Goal: Task Accomplishment & Management: Use online tool/utility

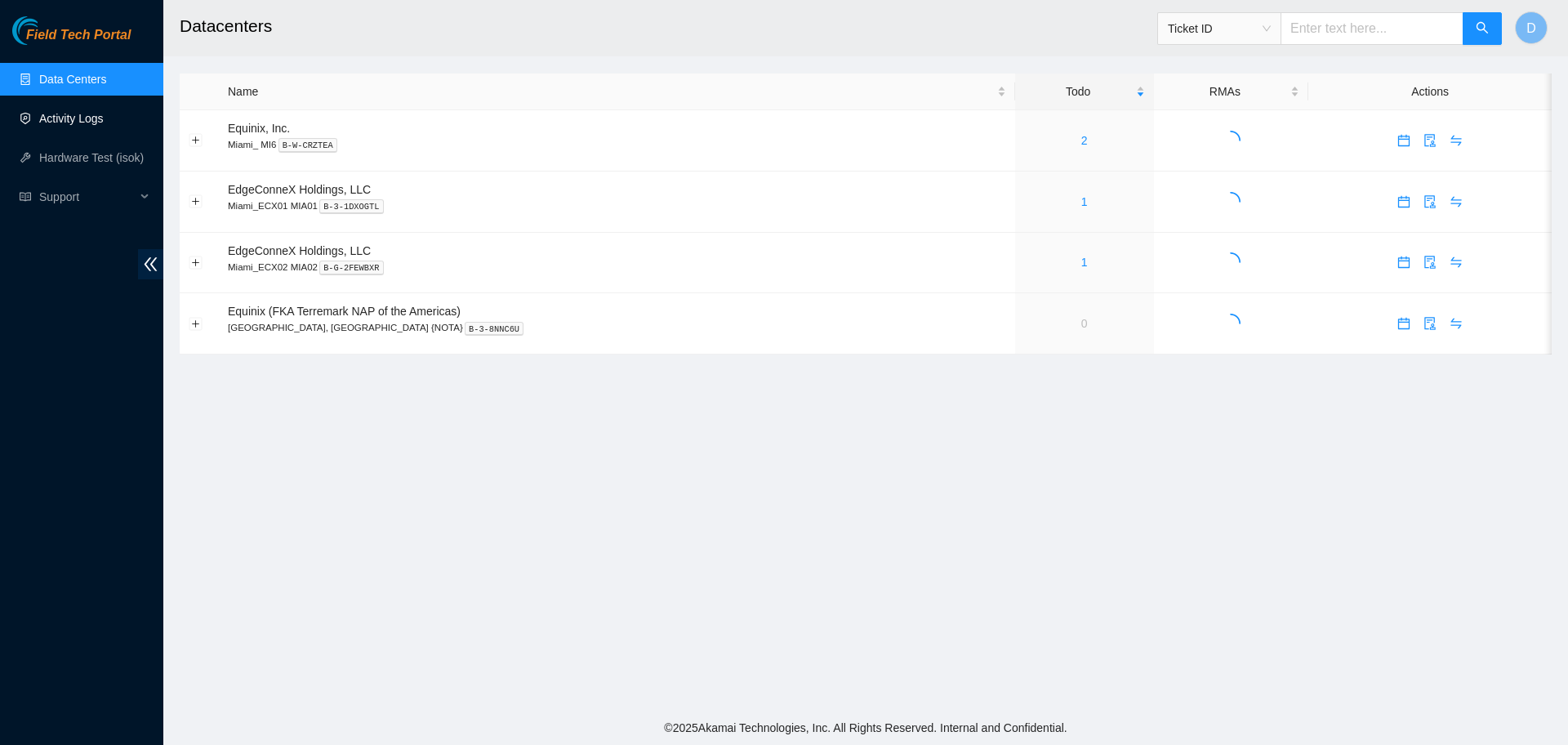
click at [84, 121] on link "Activity Logs" at bounding box center [71, 118] width 64 height 13
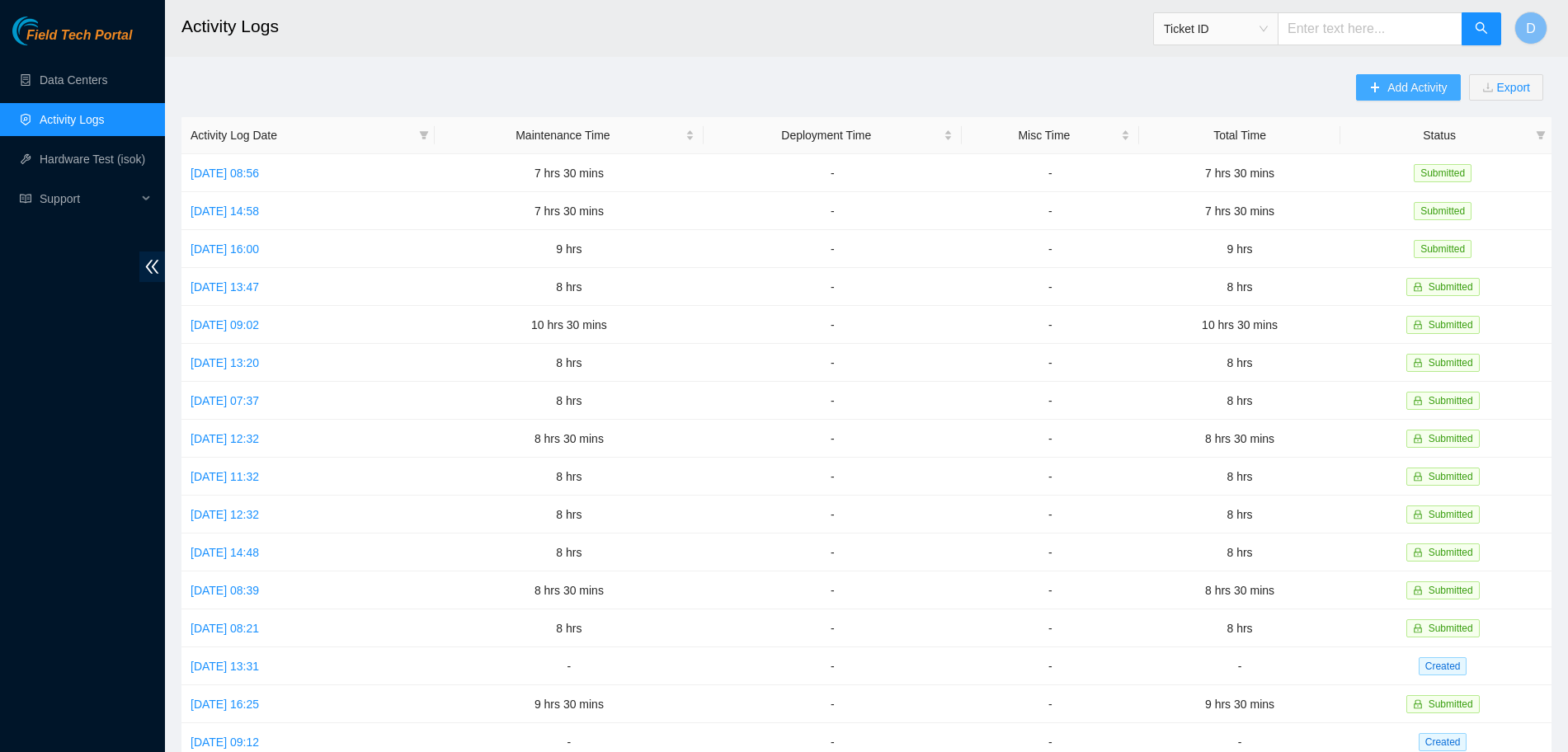
click at [1400, 80] on span "Add Activity" at bounding box center [1417, 87] width 60 height 18
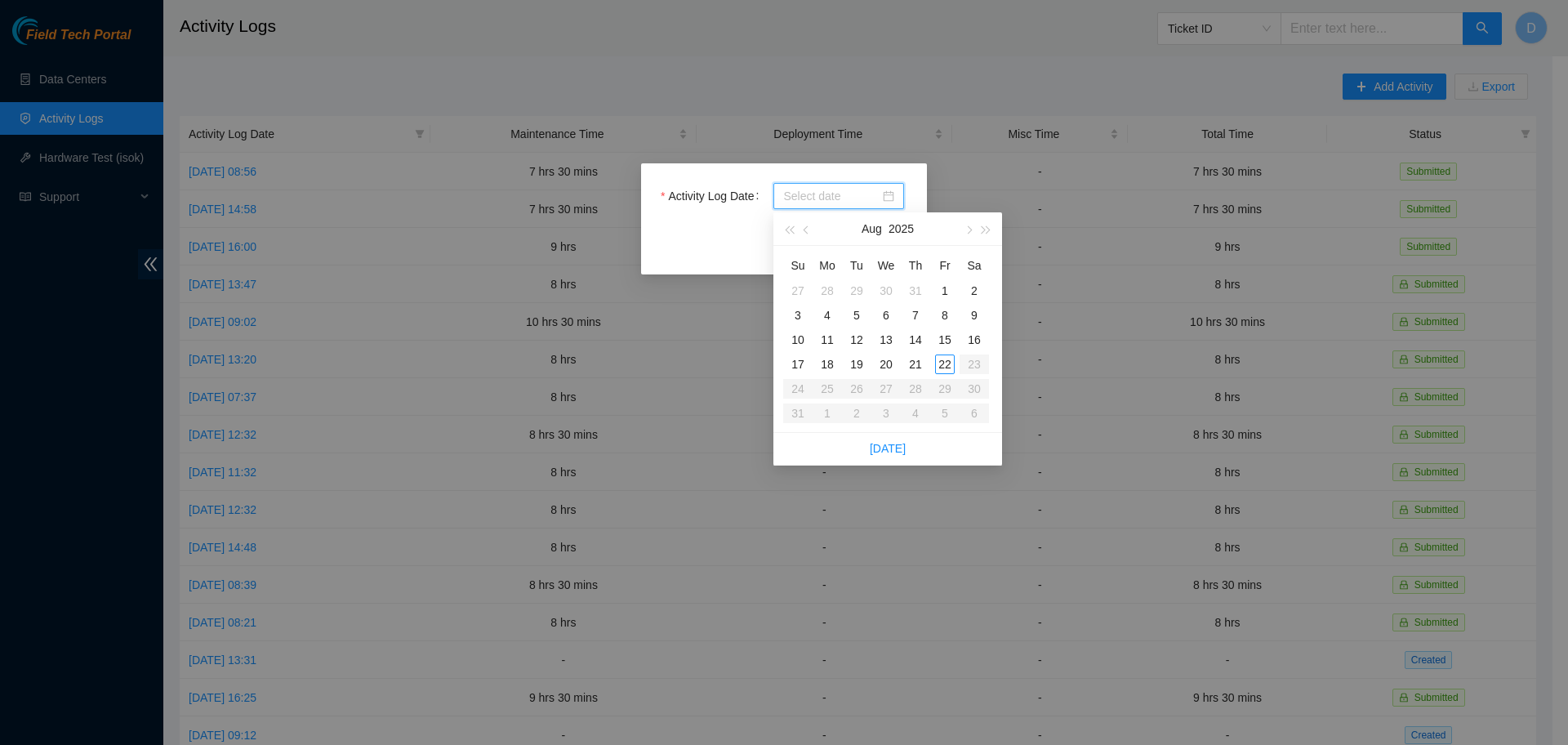
click at [862, 192] on input "Activity Log Date" at bounding box center [831, 196] width 96 height 18
click at [903, 178] on div "Activity Log Date Close Submit" at bounding box center [784, 219] width 286 height 111
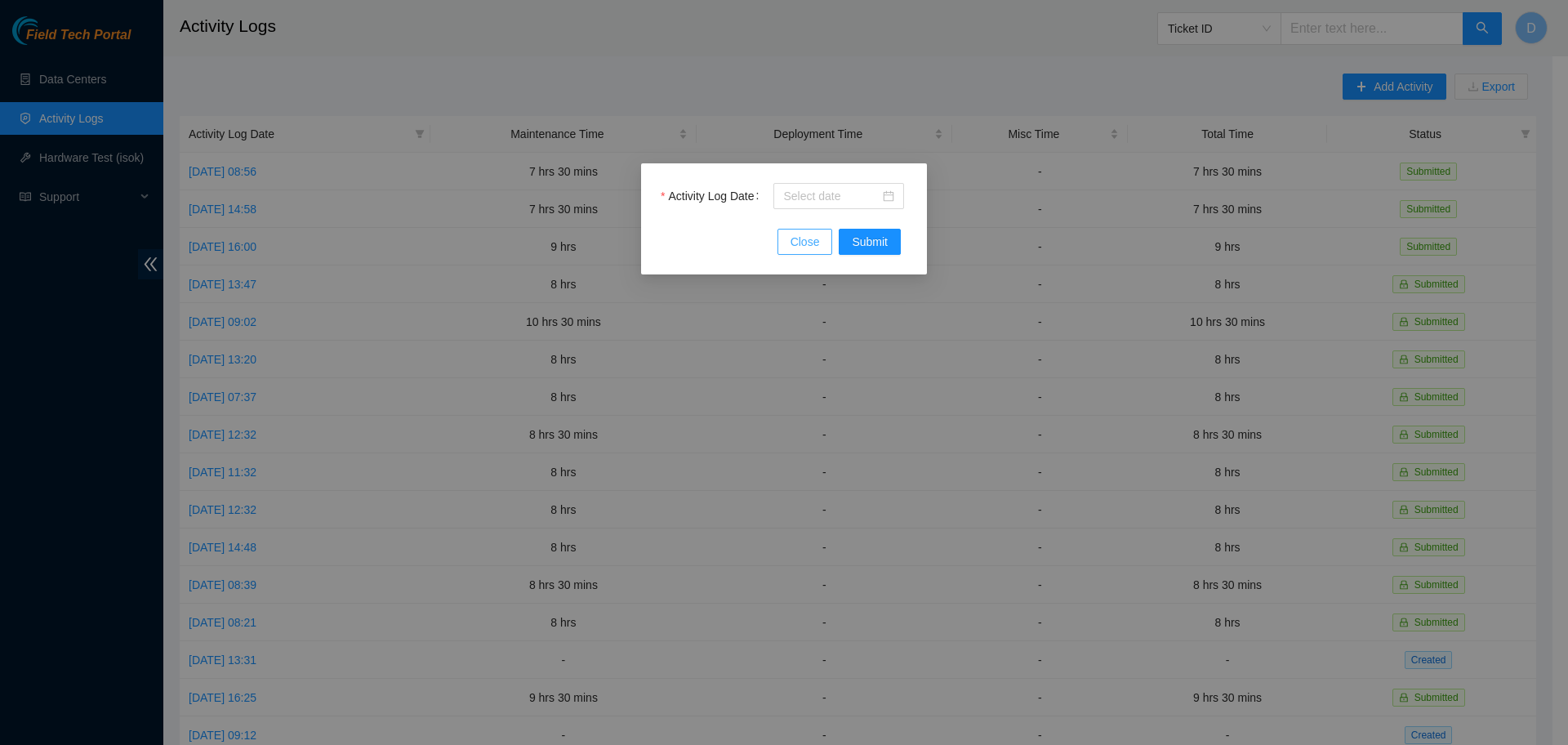
click at [824, 236] on button "Close" at bounding box center [805, 241] width 56 height 26
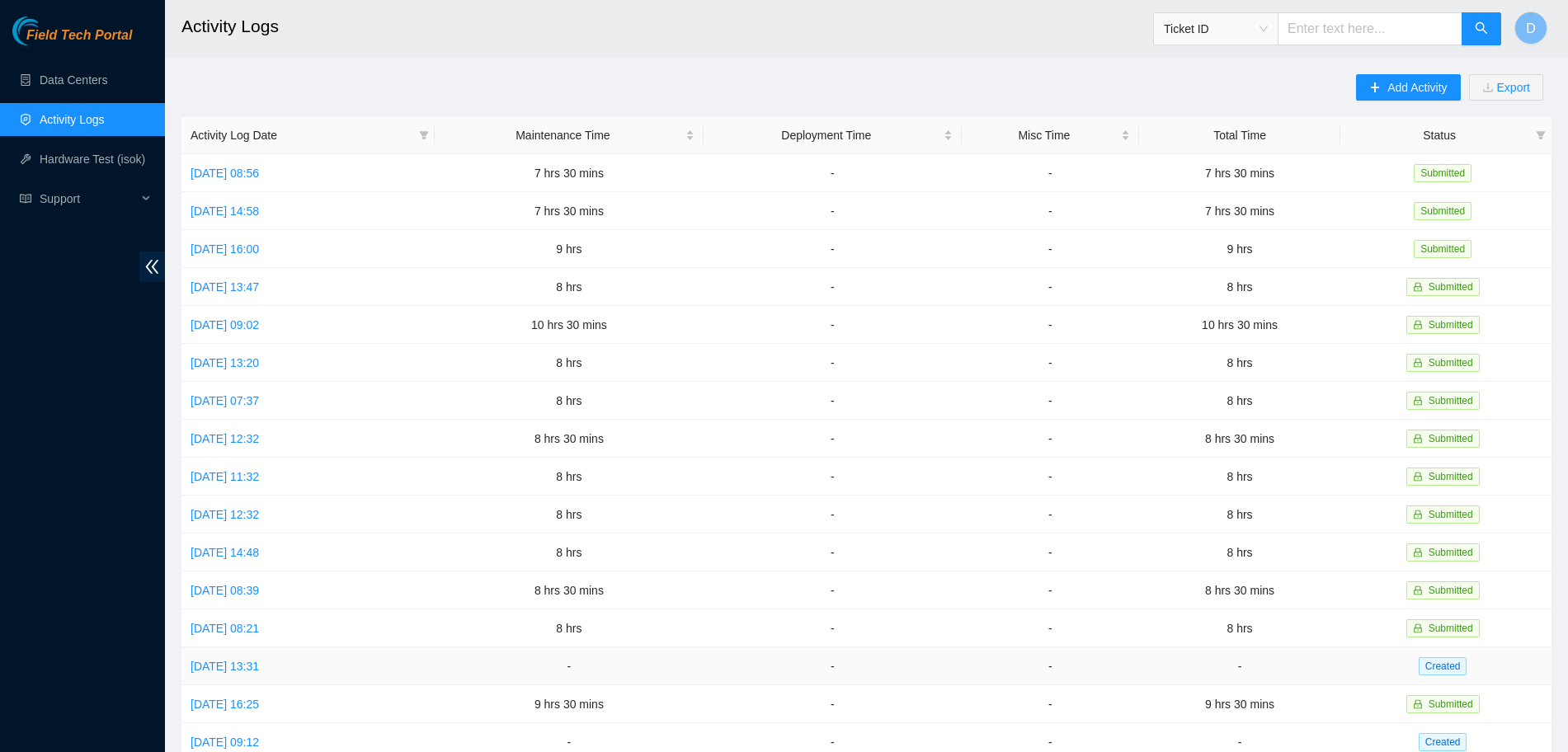
click at [218, 647] on td "Tue, 29 Jul 2025 13:31" at bounding box center [308, 666] width 253 height 38
click at [226, 659] on link "Tue, 29 Jul 2025 13:31" at bounding box center [225, 665] width 68 height 13
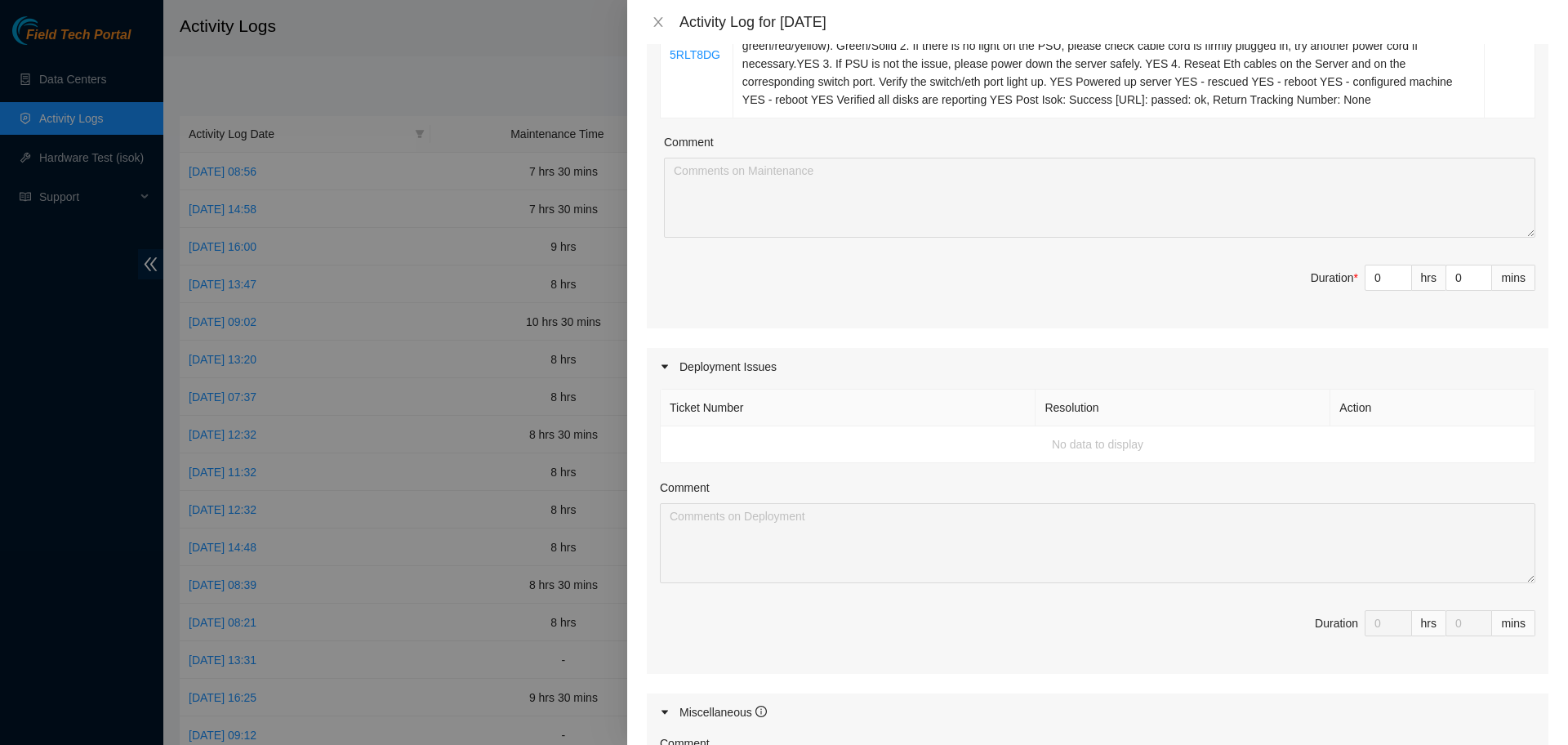
scroll to position [408, 0]
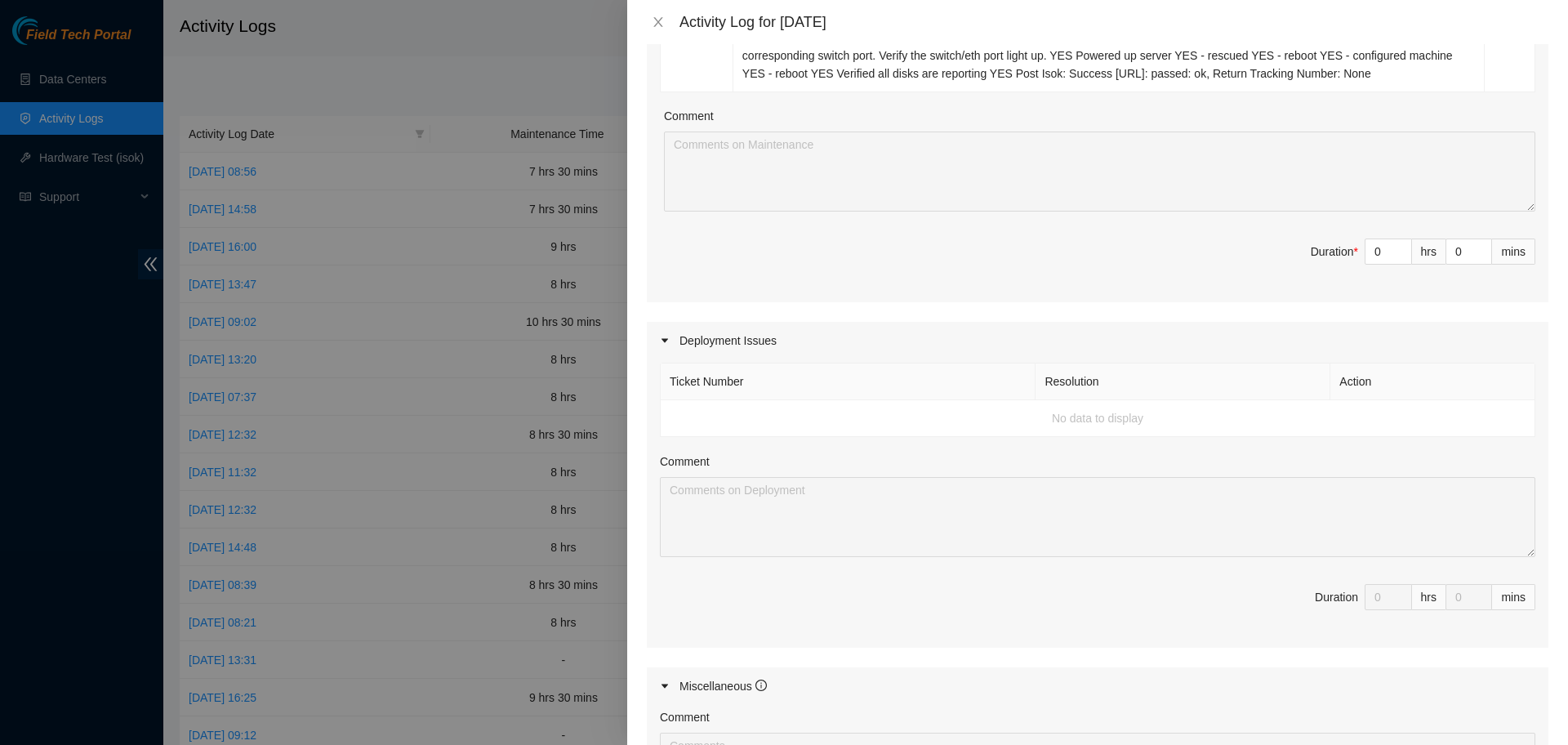
click at [787, 425] on td "No data to display" at bounding box center [1098, 418] width 875 height 37
click at [787, 424] on td "No data to display" at bounding box center [1098, 418] width 875 height 37
click at [847, 413] on td "No data to display" at bounding box center [1098, 418] width 875 height 37
click at [668, 339] on icon "caret-right" at bounding box center [665, 341] width 10 height 10
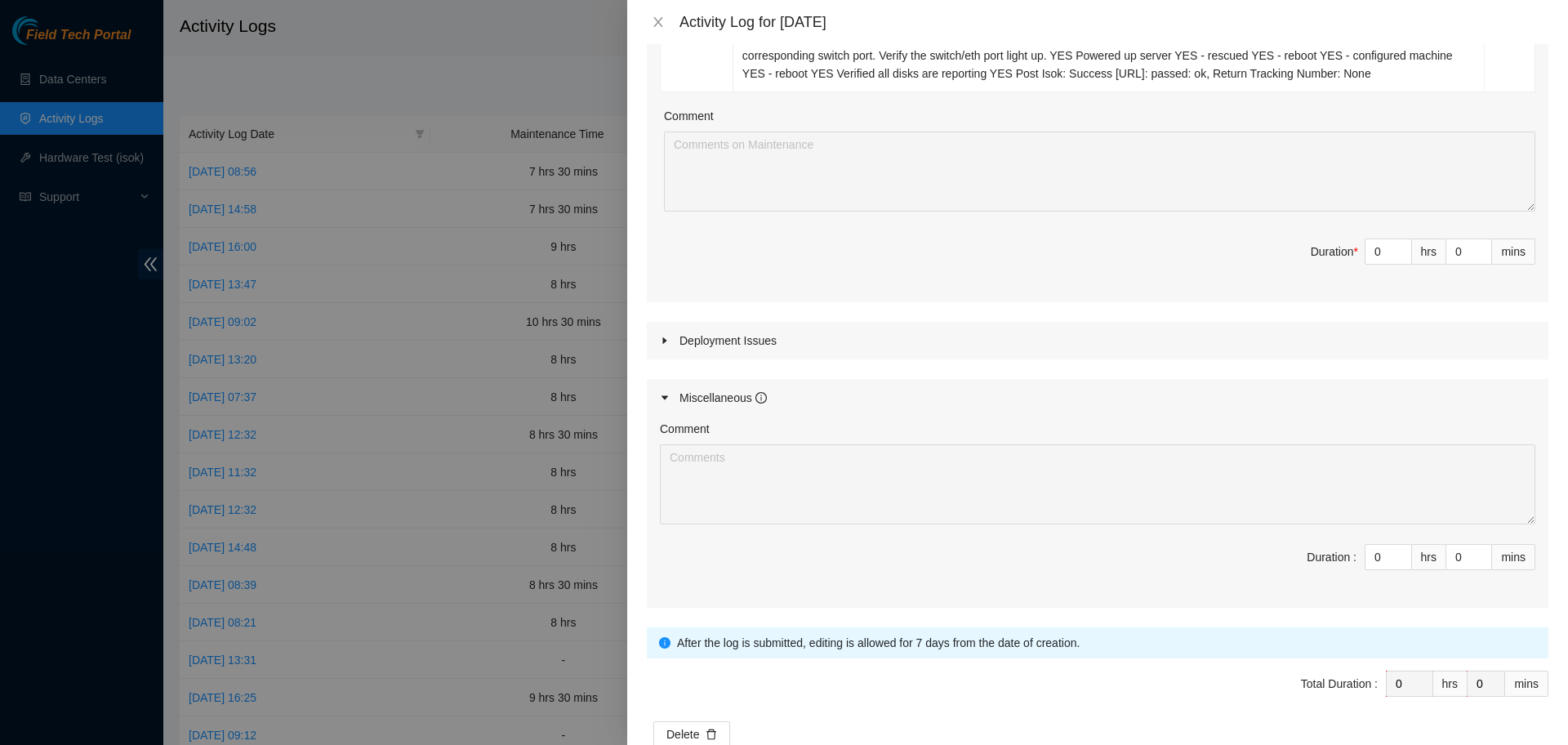
click at [668, 339] on icon "caret-right" at bounding box center [665, 341] width 10 height 10
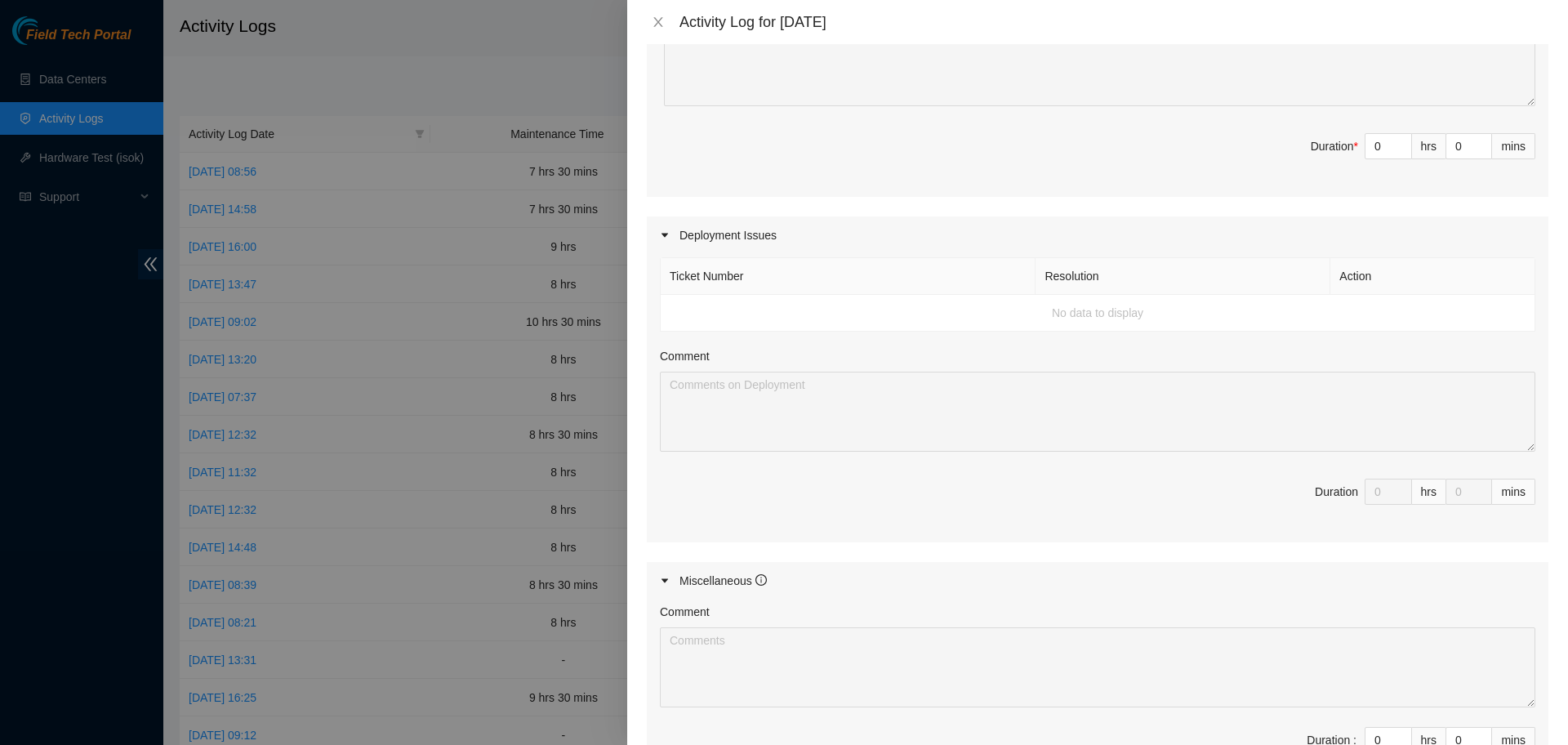
scroll to position [0, 0]
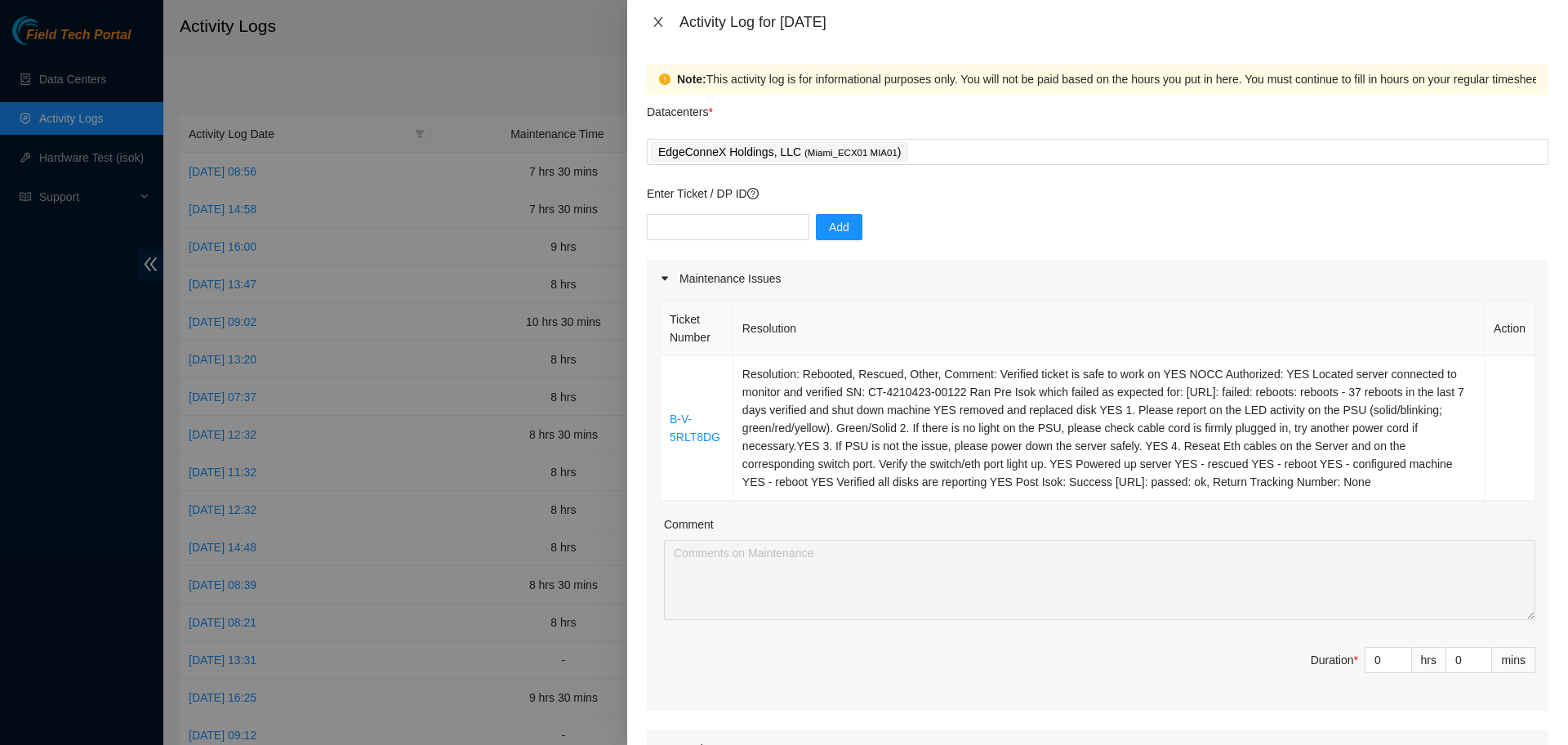
click at [668, 19] on button "Close" at bounding box center [657, 22] width 23 height 15
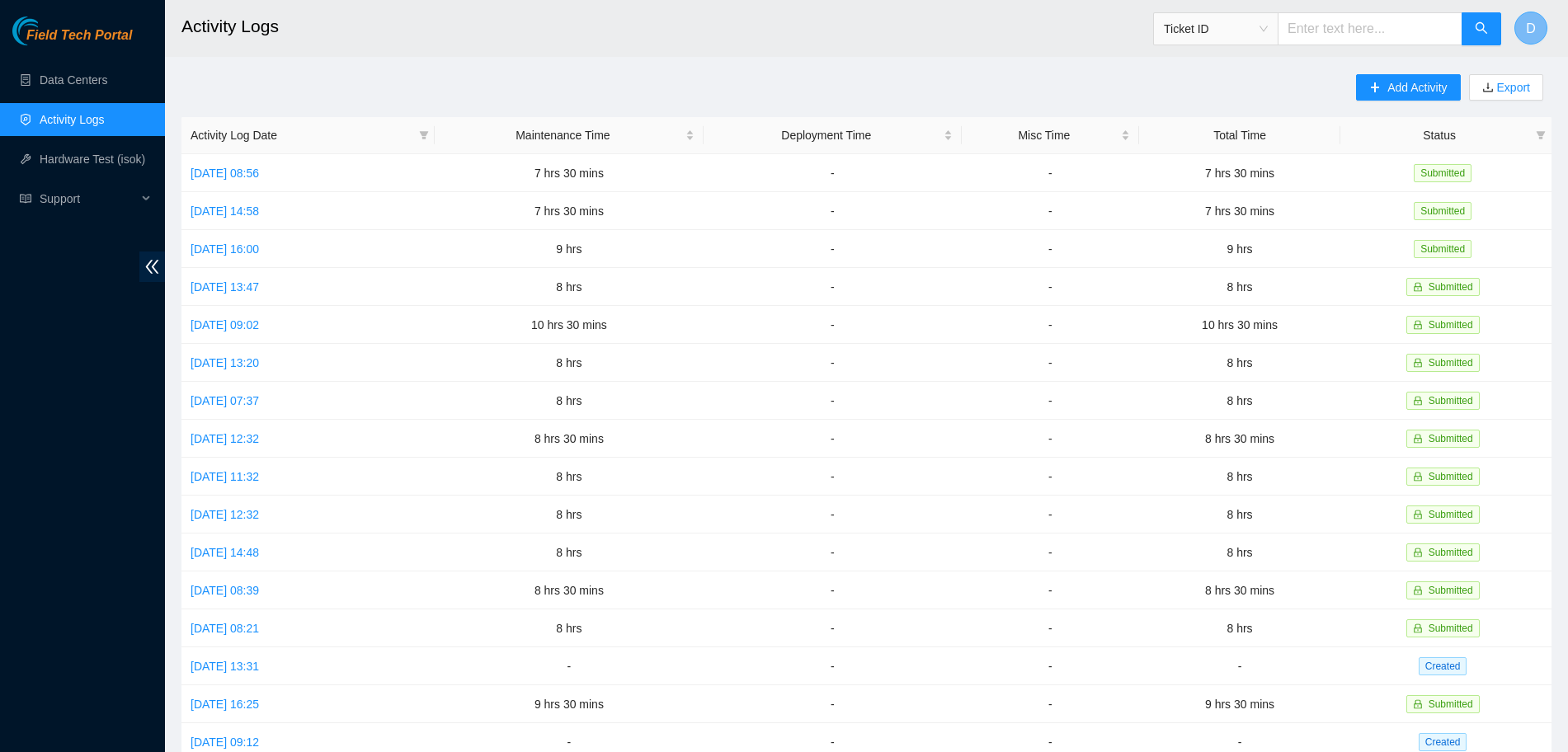
click at [1524, 27] on button "D" at bounding box center [1531, 28] width 33 height 33
click at [41, 76] on link "Data Centers" at bounding box center [72, 79] width 67 height 13
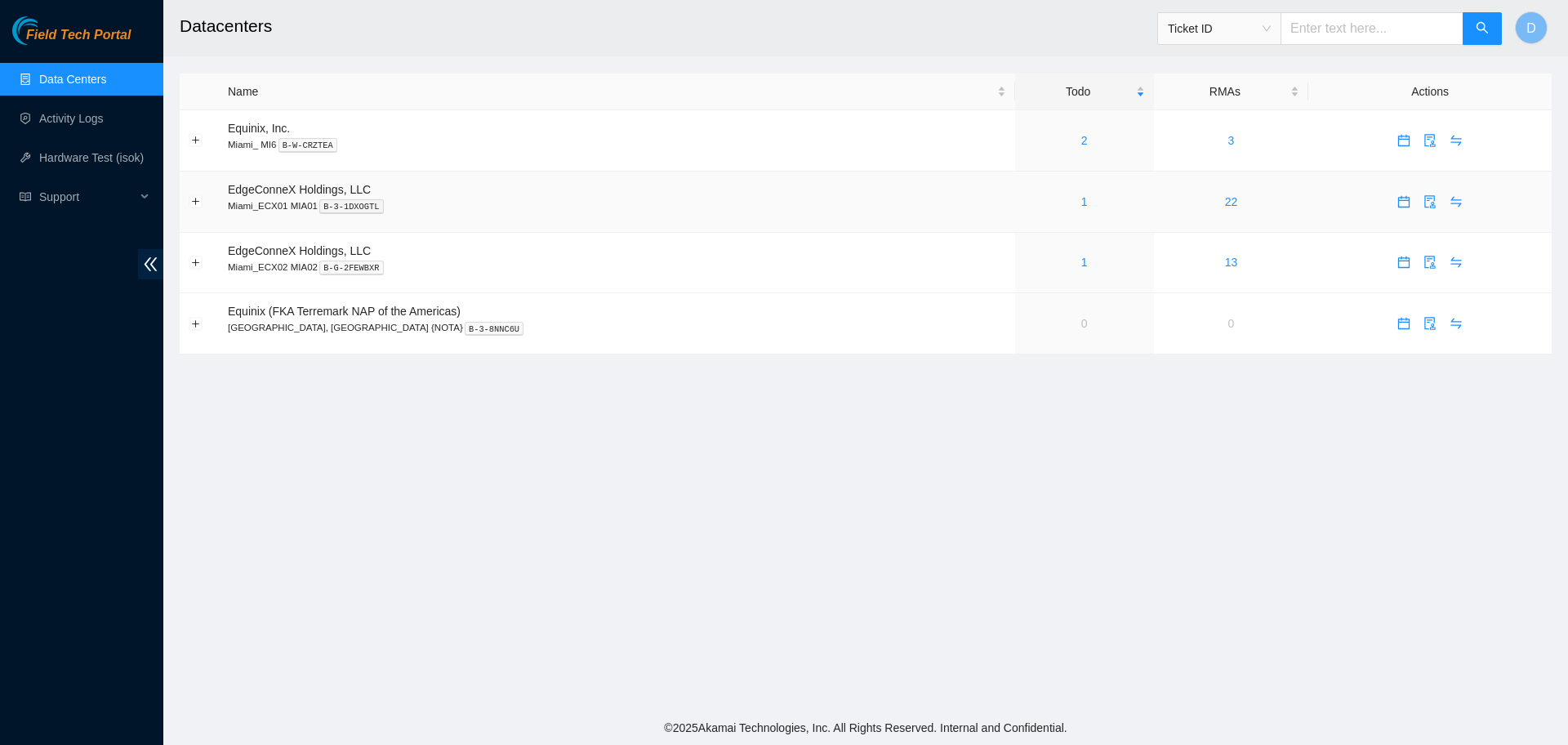
click at [1034, 212] on td "1" at bounding box center [1084, 202] width 139 height 62
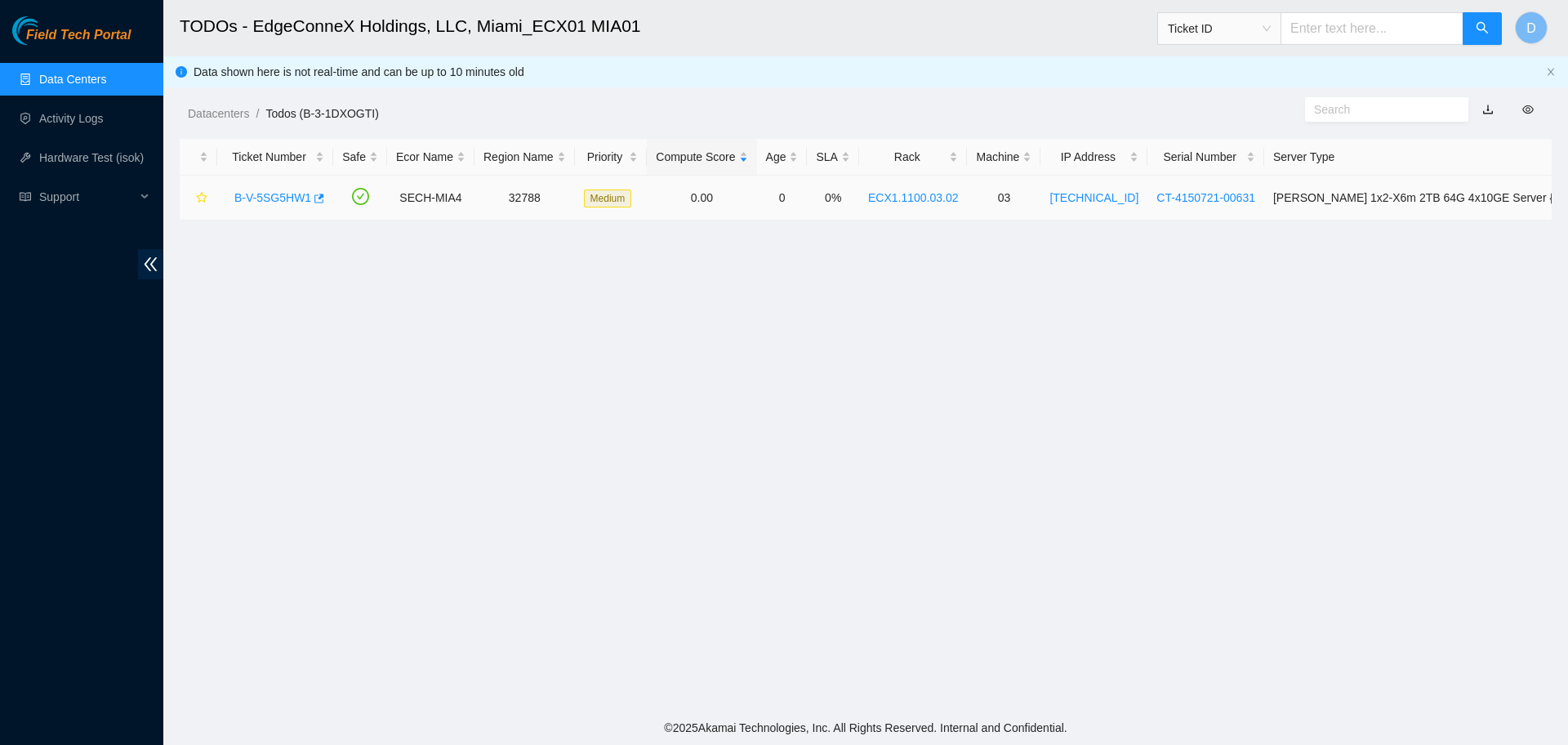
click at [259, 192] on link "B-V-5SG5HW1" at bounding box center [273, 197] width 77 height 13
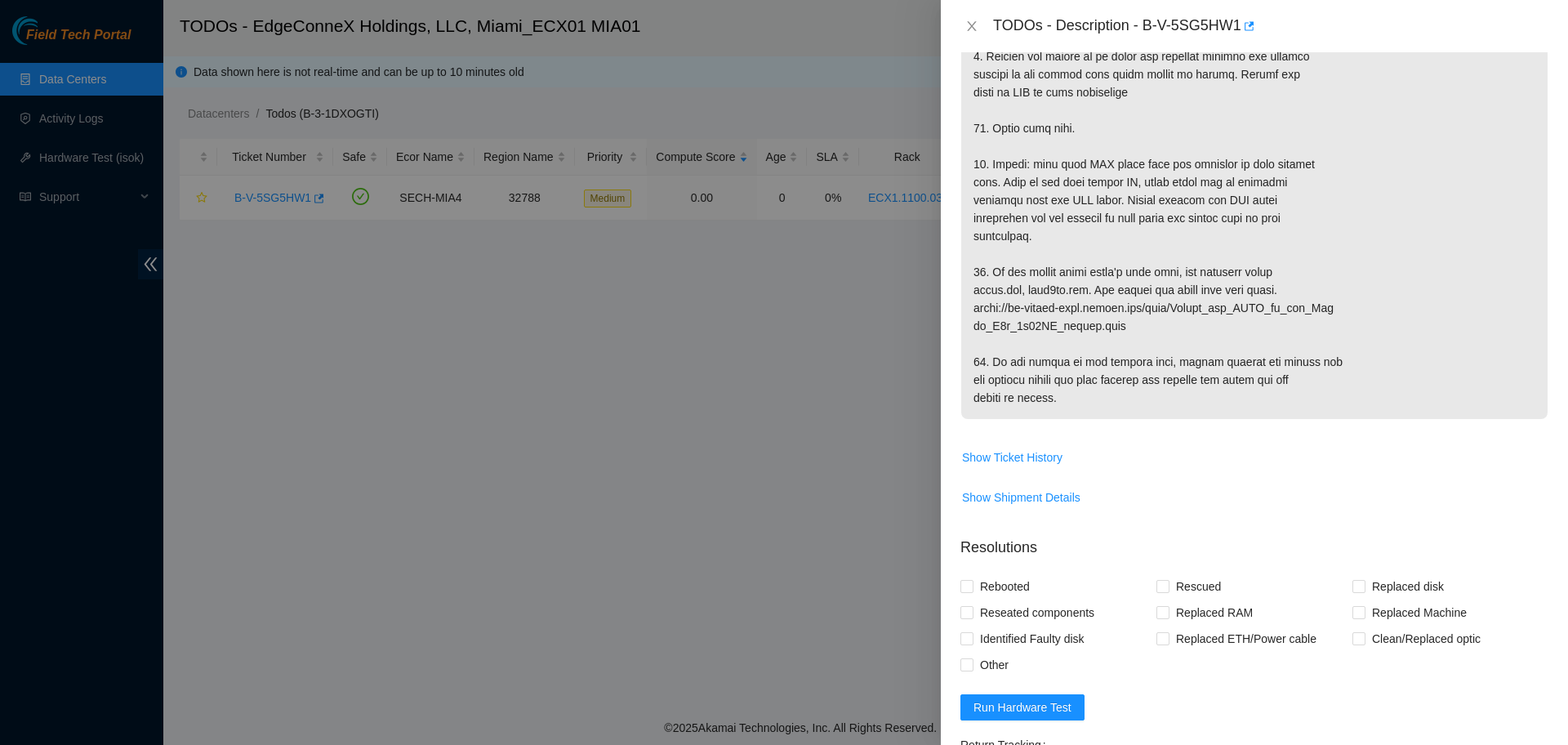
scroll to position [919, 0]
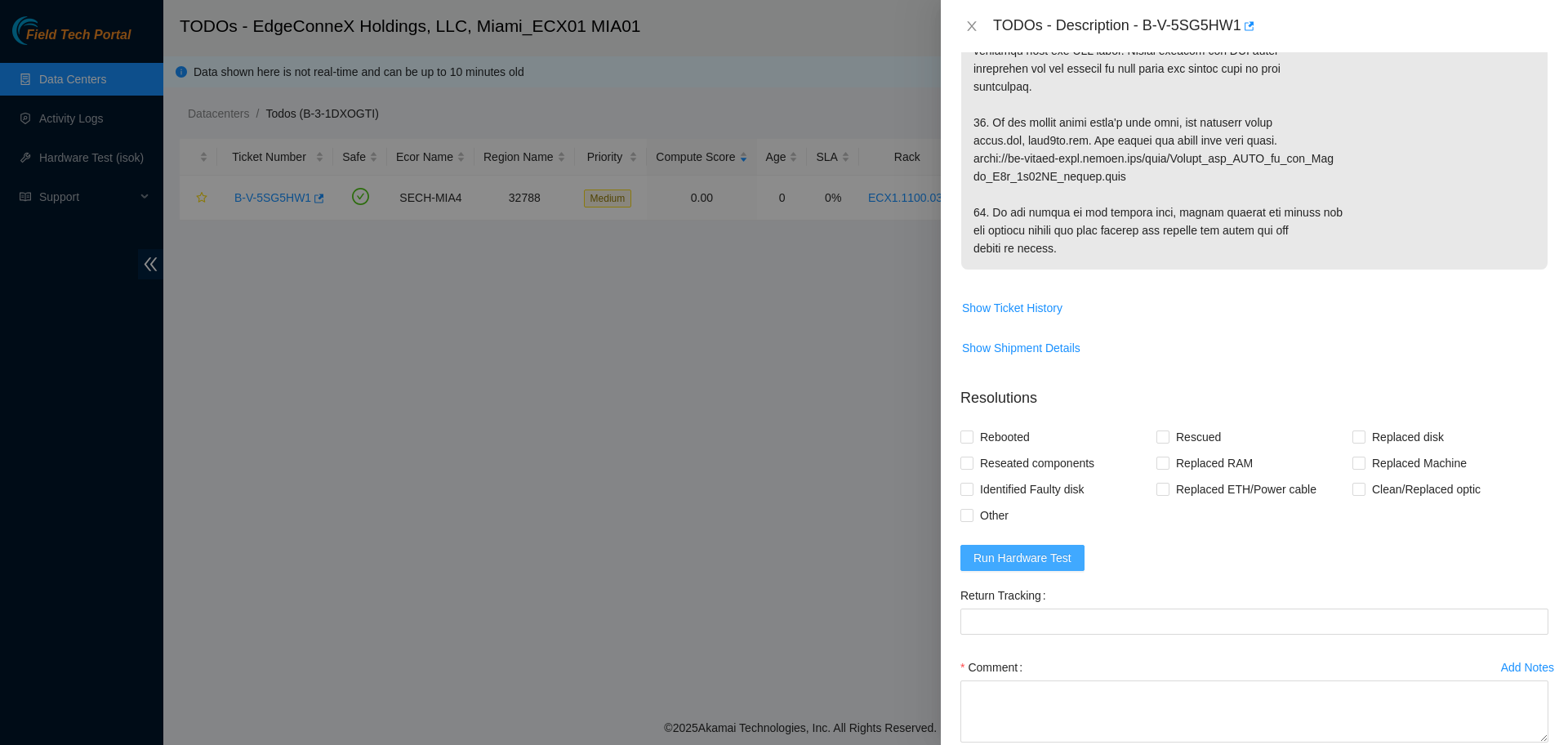
click at [1076, 570] on button "Run Hardware Test" at bounding box center [1022, 558] width 124 height 26
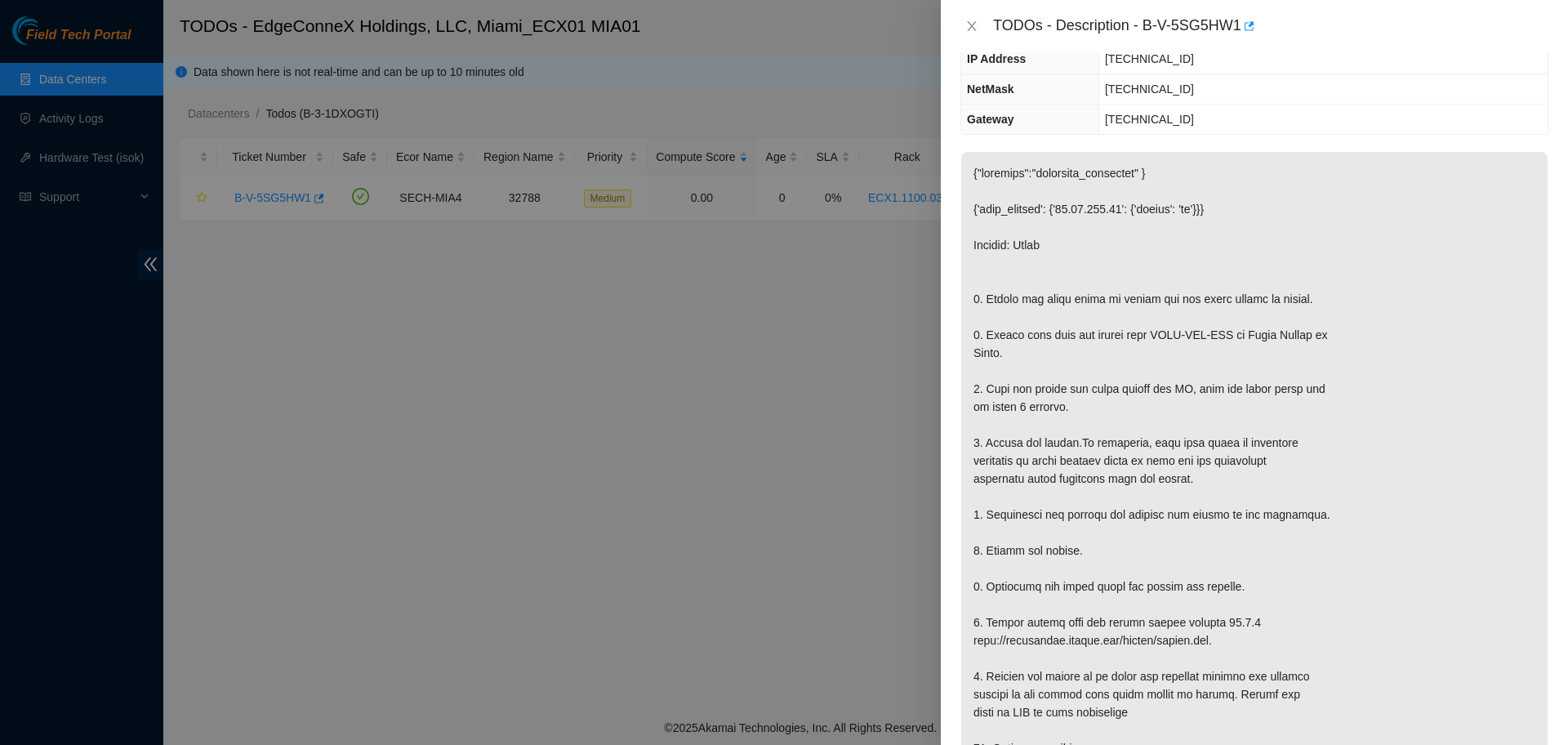
scroll to position [0, 0]
